Goal: Task Accomplishment & Management: Manage account settings

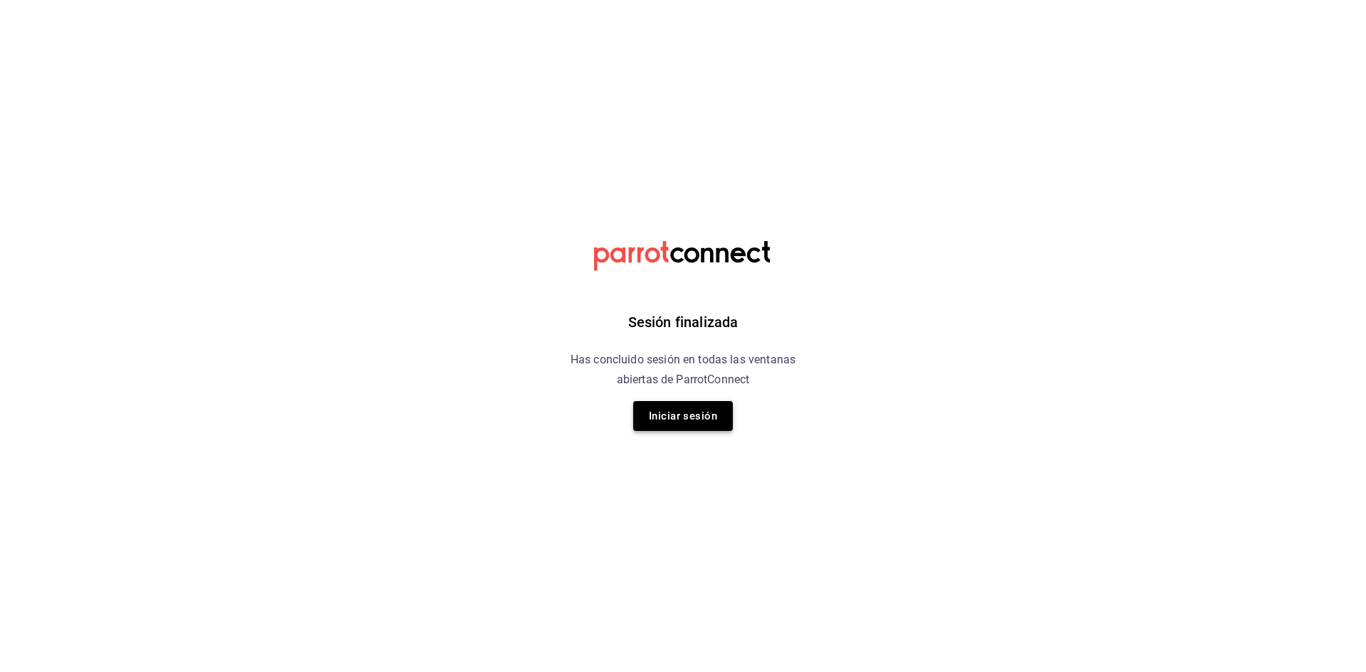
click at [680, 417] on button "Iniciar sesión" at bounding box center [683, 416] width 100 height 30
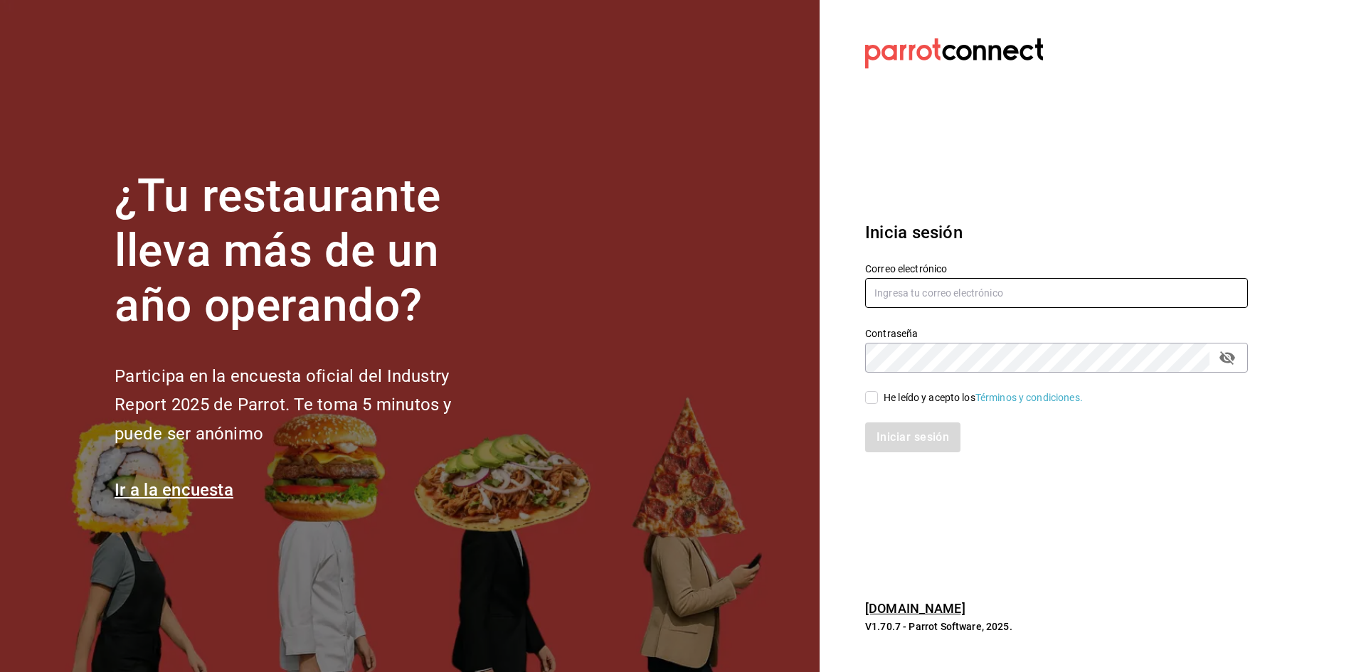
click at [969, 297] on input "text" at bounding box center [1056, 293] width 383 height 30
type input "carmenruiz40@hotmail.com"
click at [868, 395] on input "He leído y acepto los Términos y condiciones." at bounding box center [871, 397] width 13 height 13
checkbox input "true"
click at [891, 437] on button "Iniciar sesión" at bounding box center [913, 438] width 97 height 30
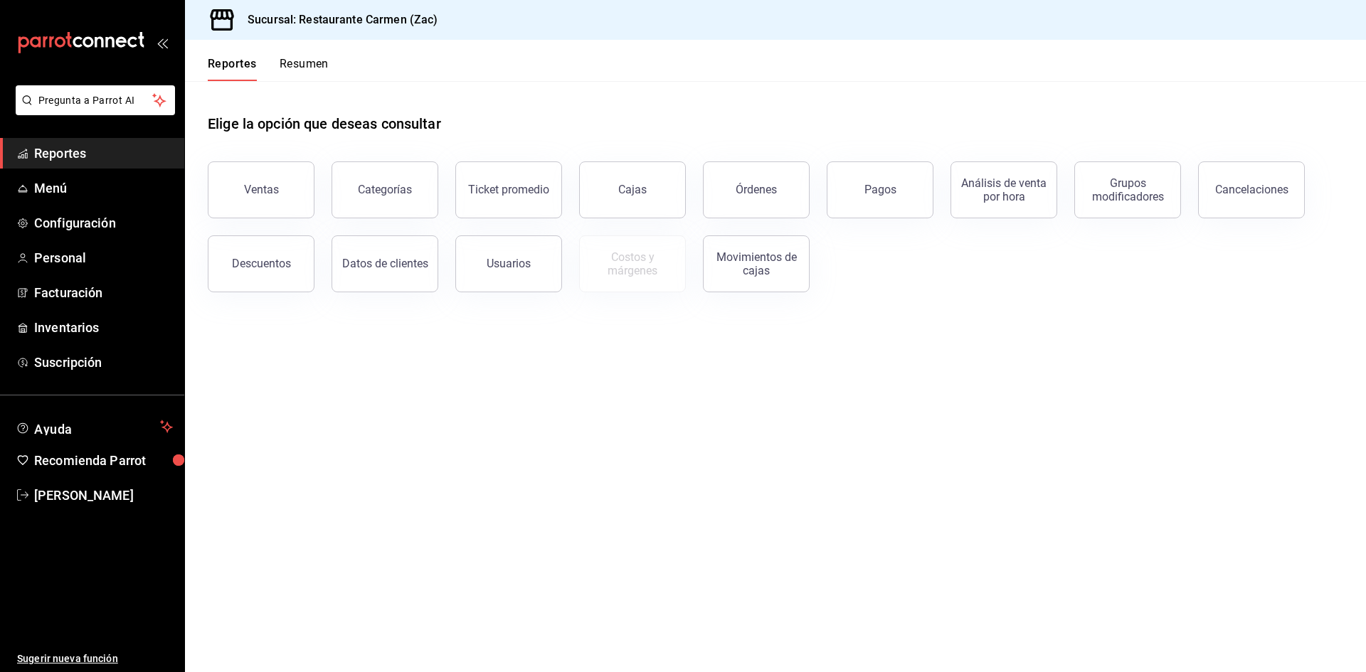
click at [1208, 117] on div "Elige la opción que deseas consultar" at bounding box center [776, 112] width 1136 height 63
